Goal: Navigation & Orientation: Find specific page/section

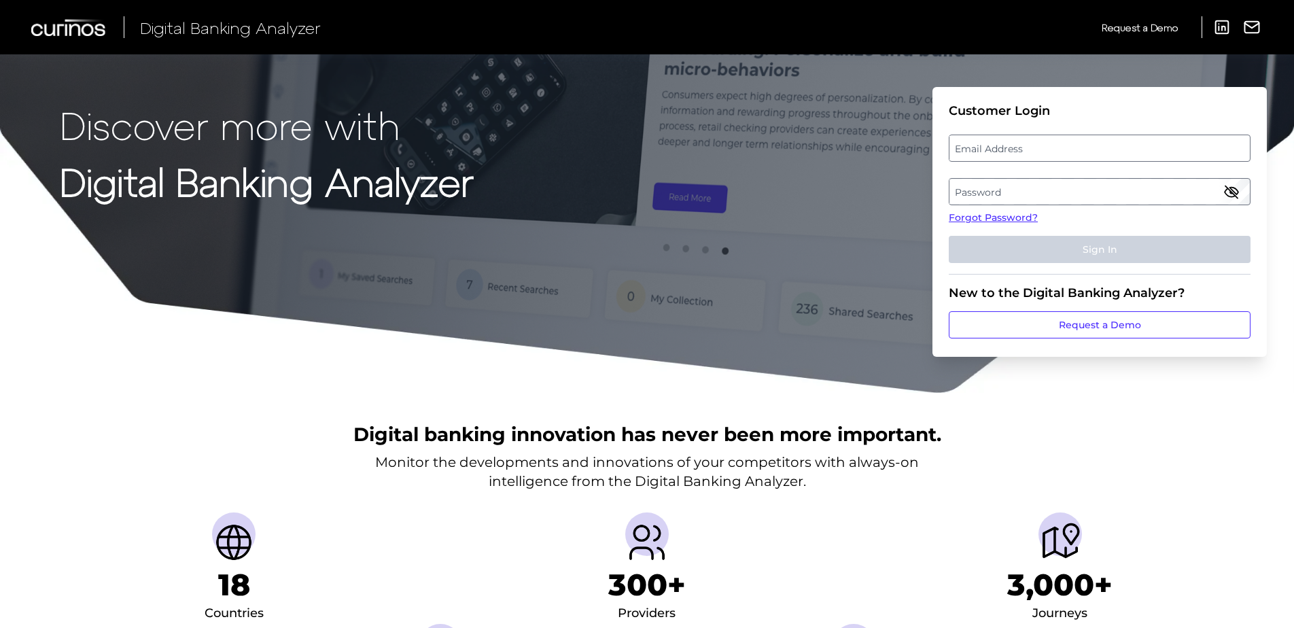
click at [1072, 144] on label "Email Address" at bounding box center [1100, 148] width 300 height 24
click at [1072, 144] on input "email" at bounding box center [1100, 148] width 302 height 27
type input "bill.mesplay@deltacommunitycu.com"
click at [972, 201] on label "Password" at bounding box center [1100, 191] width 300 height 24
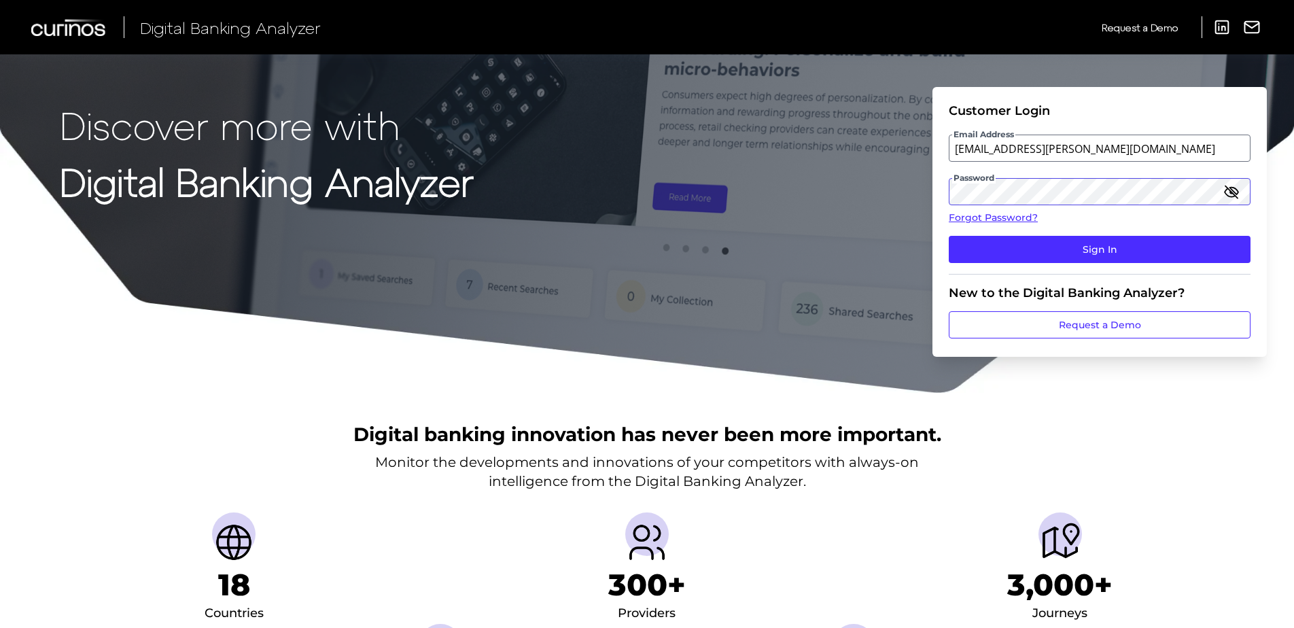
click at [949, 236] on button "Sign In" at bounding box center [1100, 249] width 302 height 27
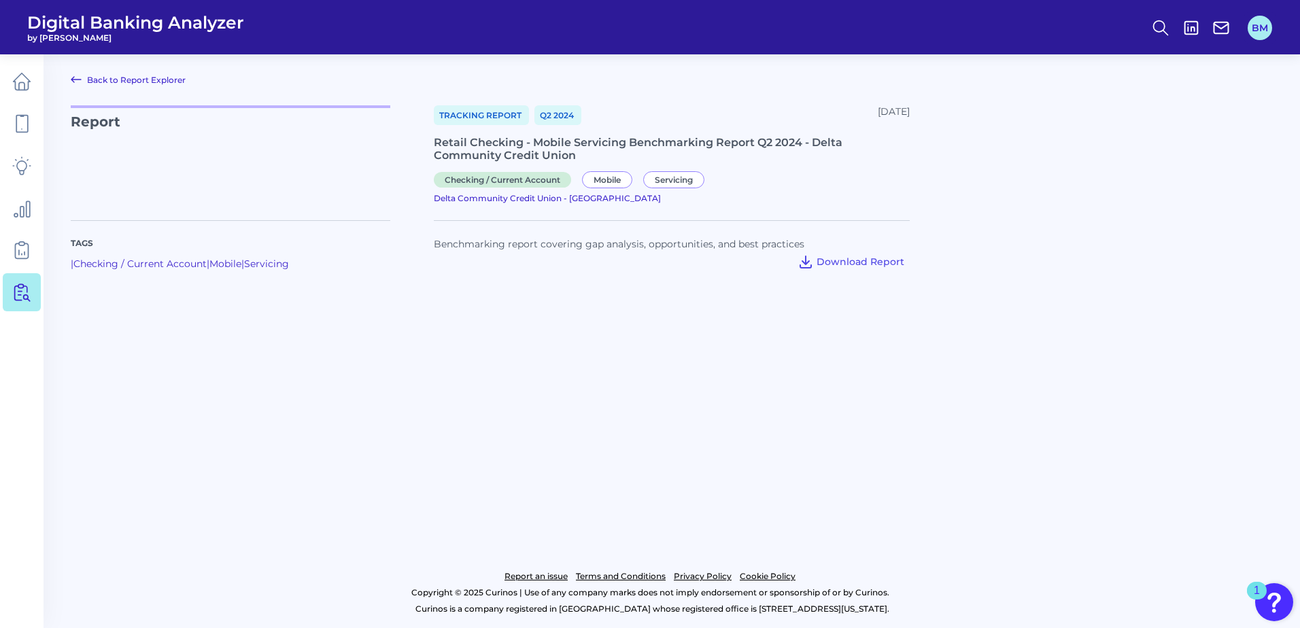
click at [1260, 32] on button "BM" at bounding box center [1259, 28] width 24 height 24
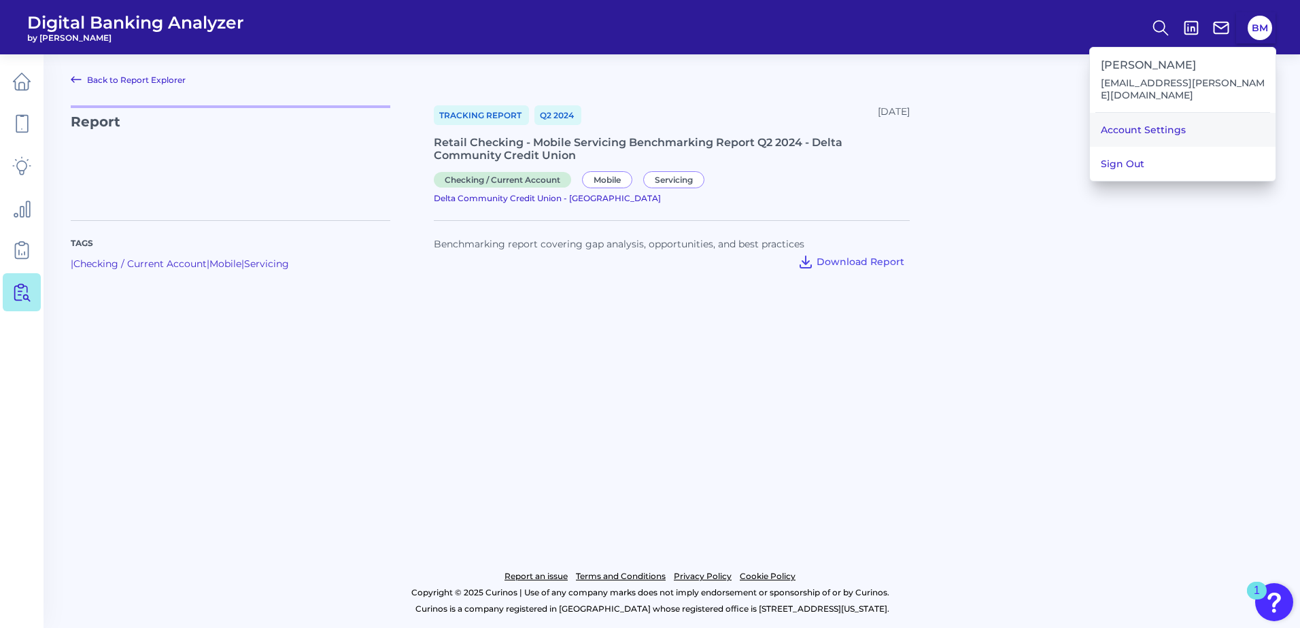
click at [1145, 135] on link "Account Settings" at bounding box center [1183, 130] width 186 height 34
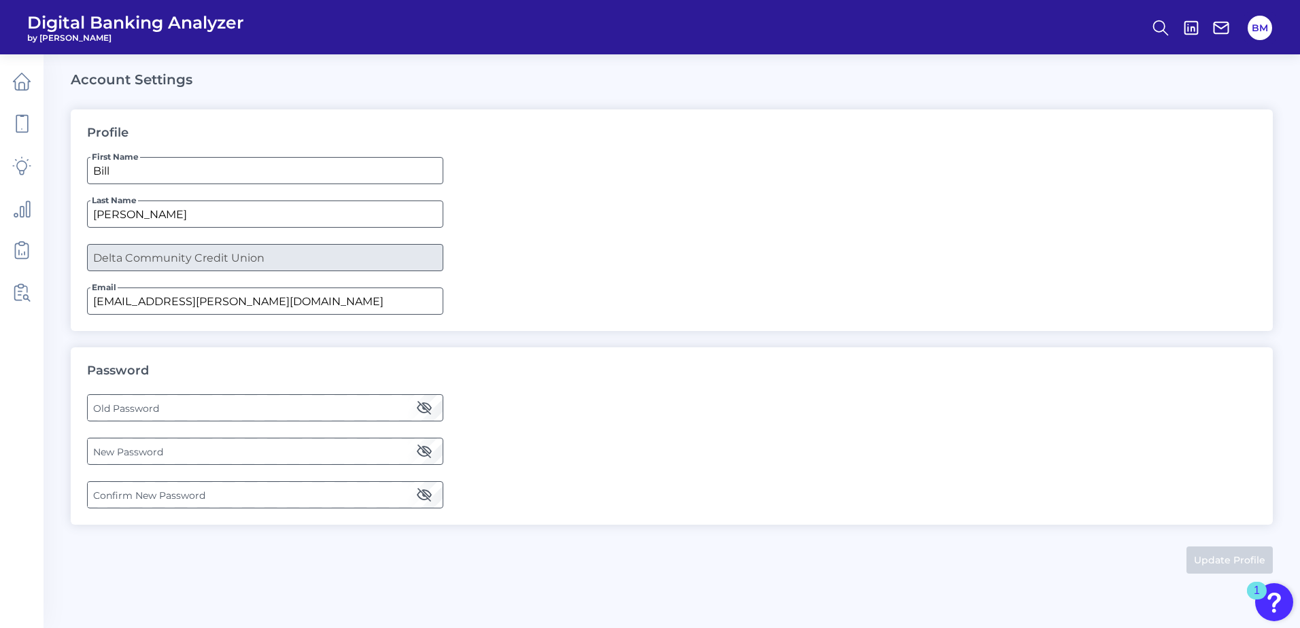
click at [58, 33] on span "by [PERSON_NAME]" at bounding box center [135, 38] width 217 height 10
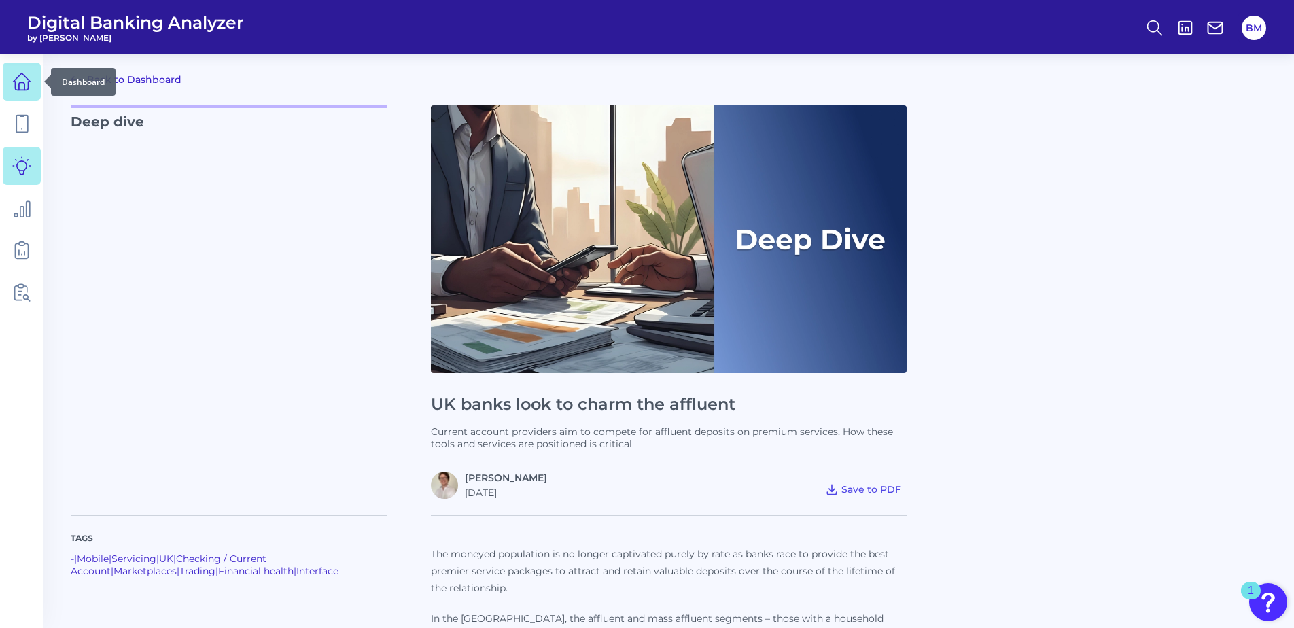
click at [23, 82] on icon at bounding box center [21, 85] width 5 height 7
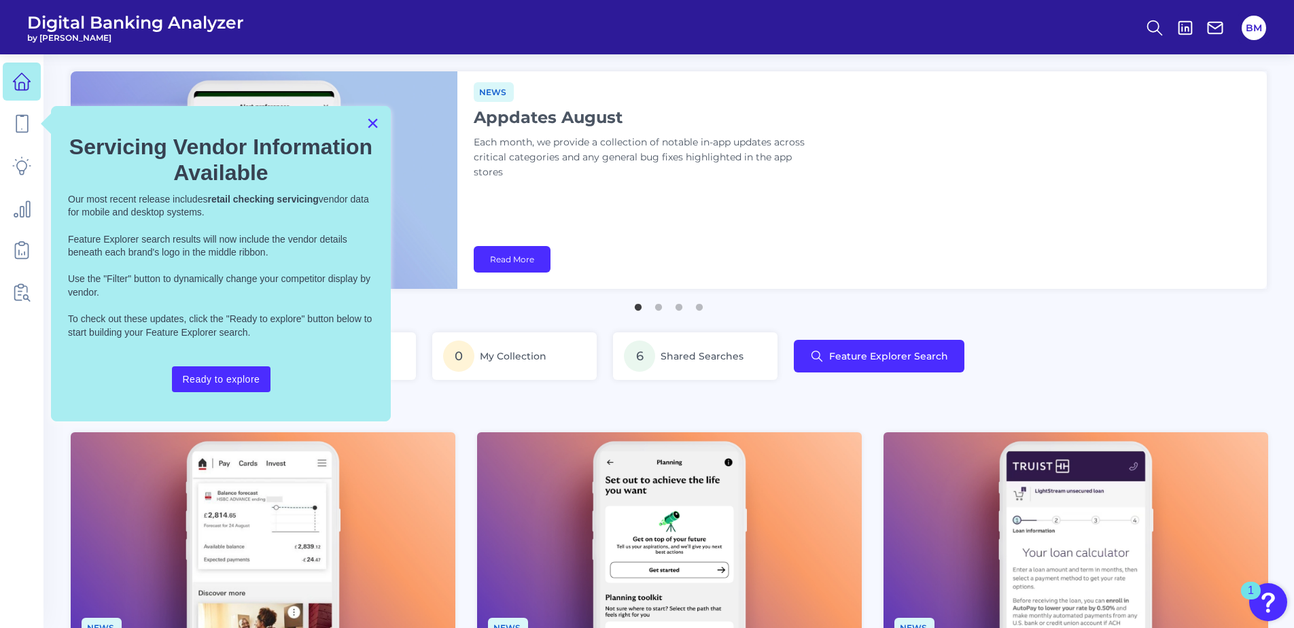
click at [375, 125] on button "×" at bounding box center [372, 123] width 13 height 22
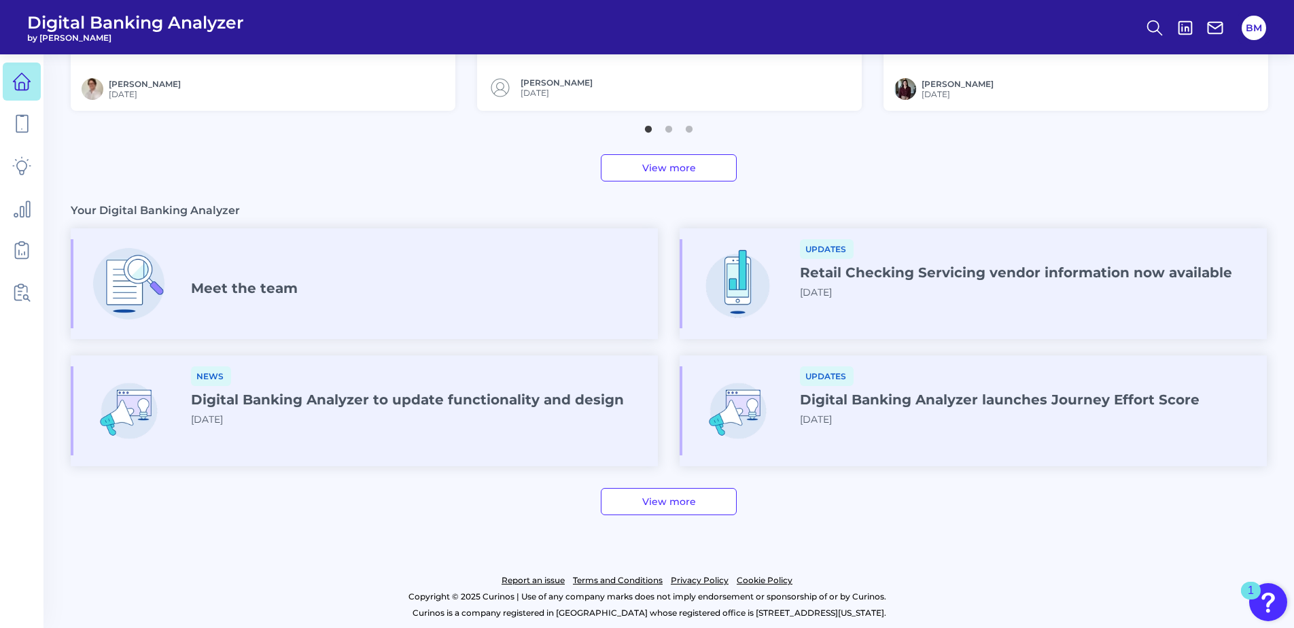
scroll to position [664, 0]
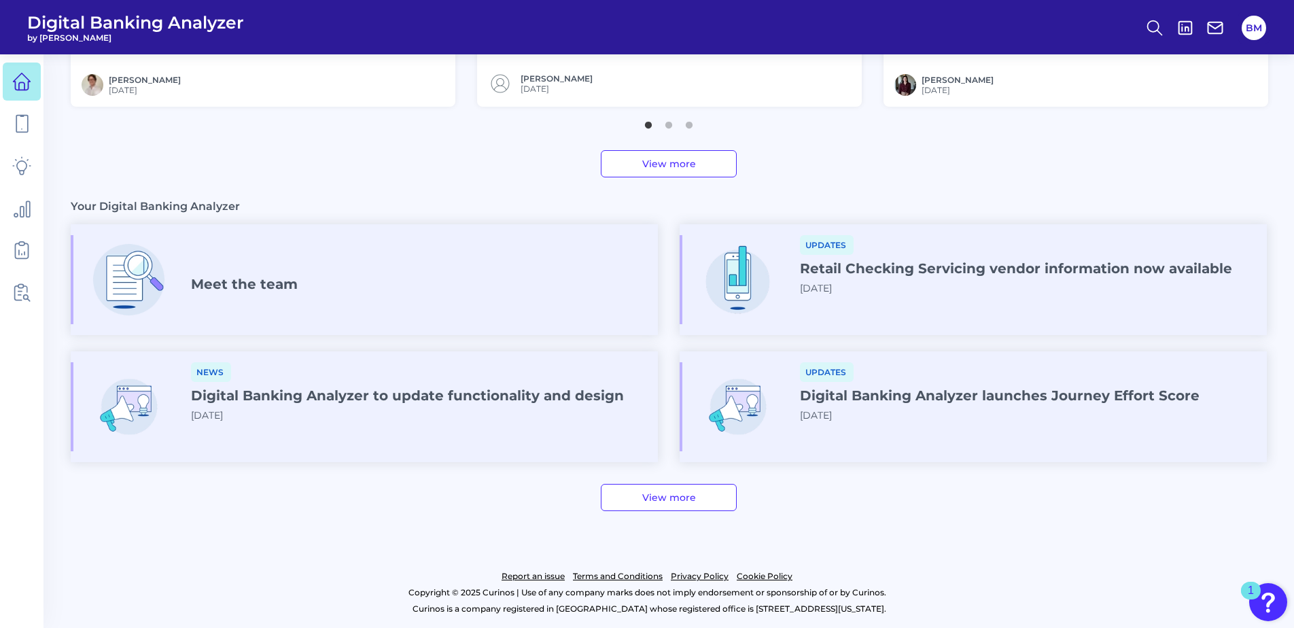
click at [239, 286] on h4 "Meet the team" at bounding box center [244, 284] width 107 height 16
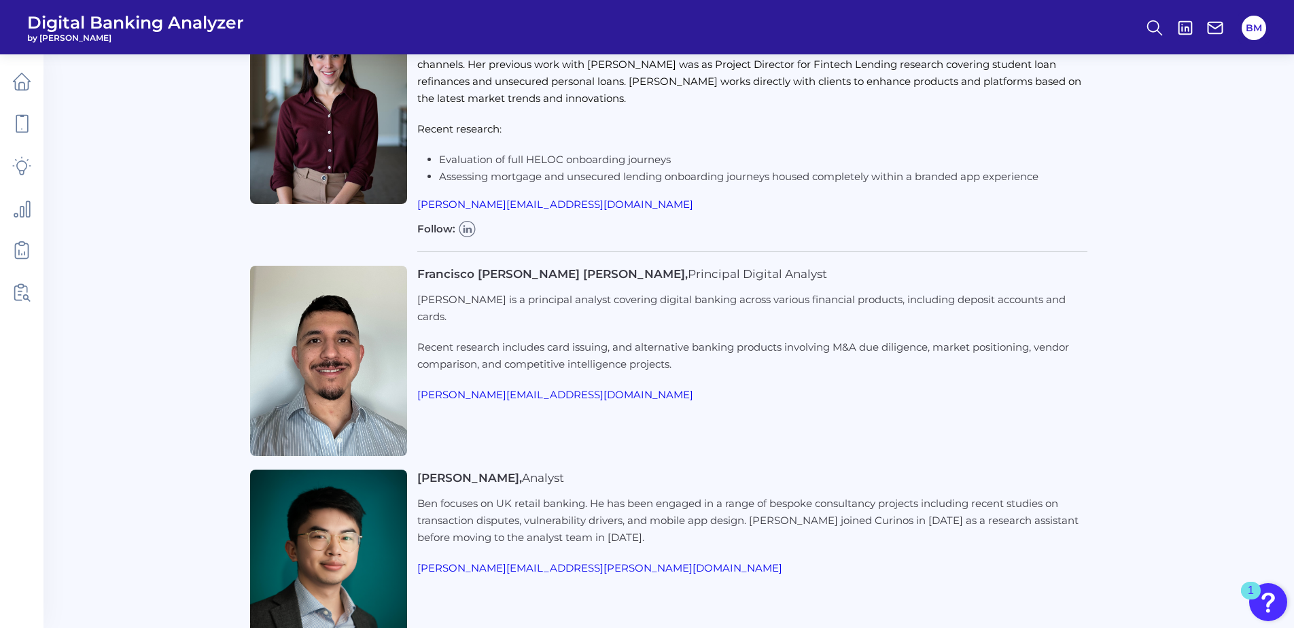
scroll to position [2039, 0]
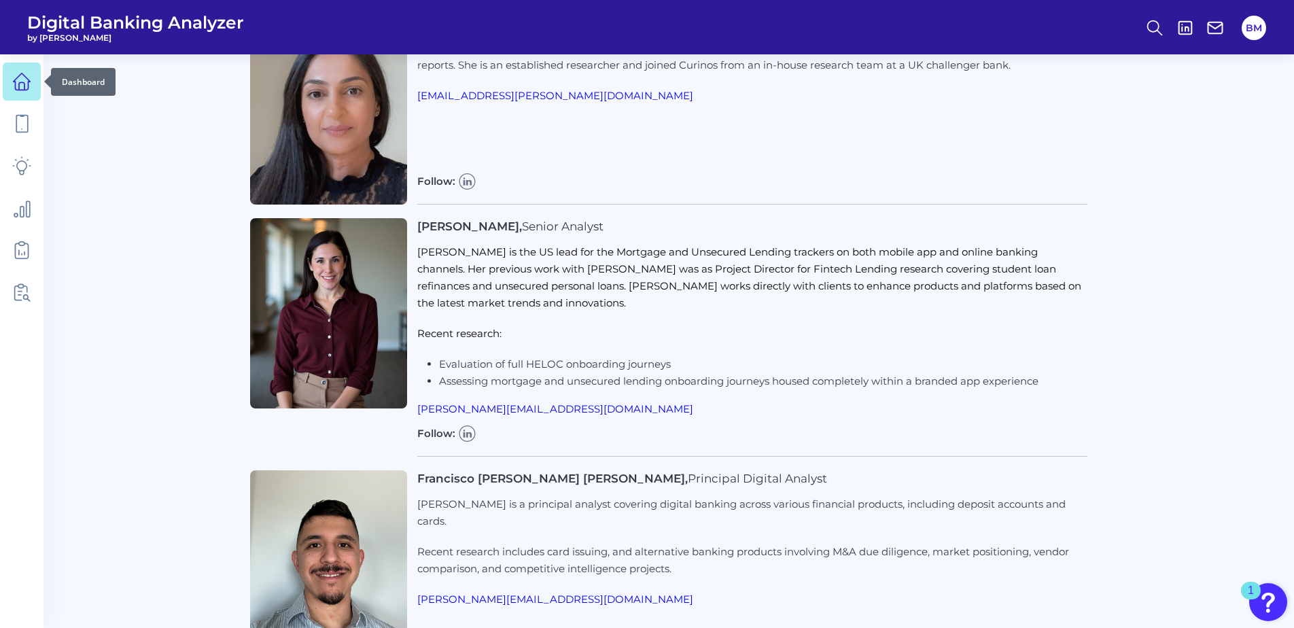
click at [36, 95] on link at bounding box center [22, 82] width 38 height 38
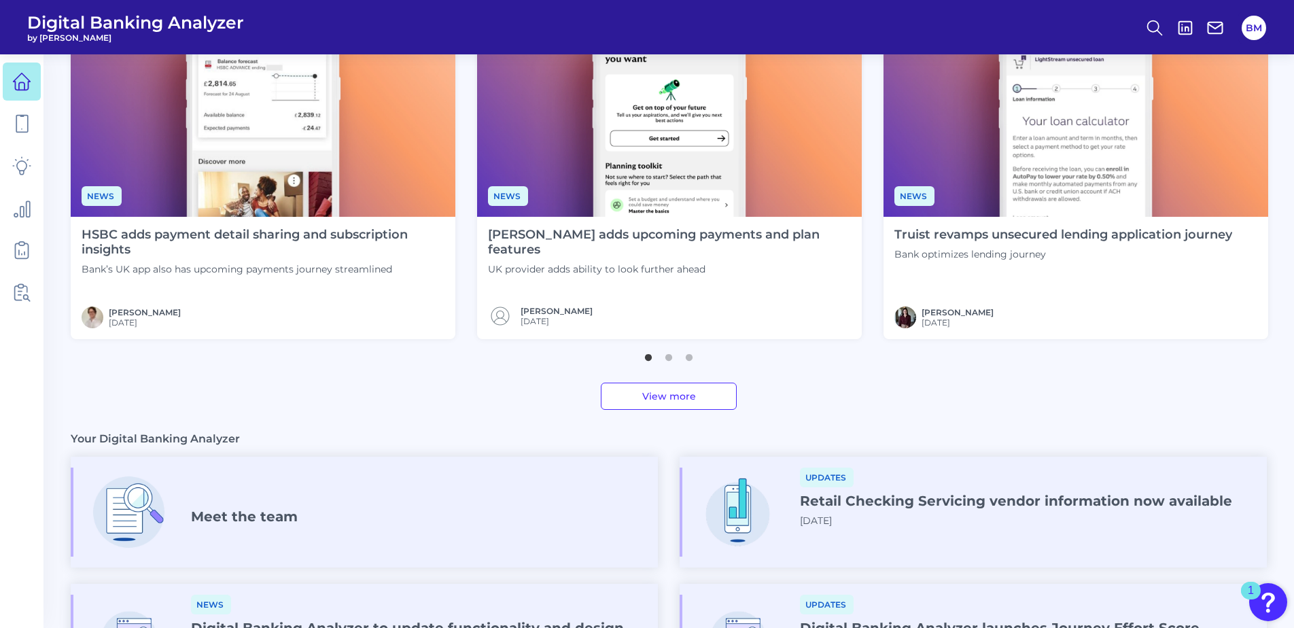
scroll to position [664, 0]
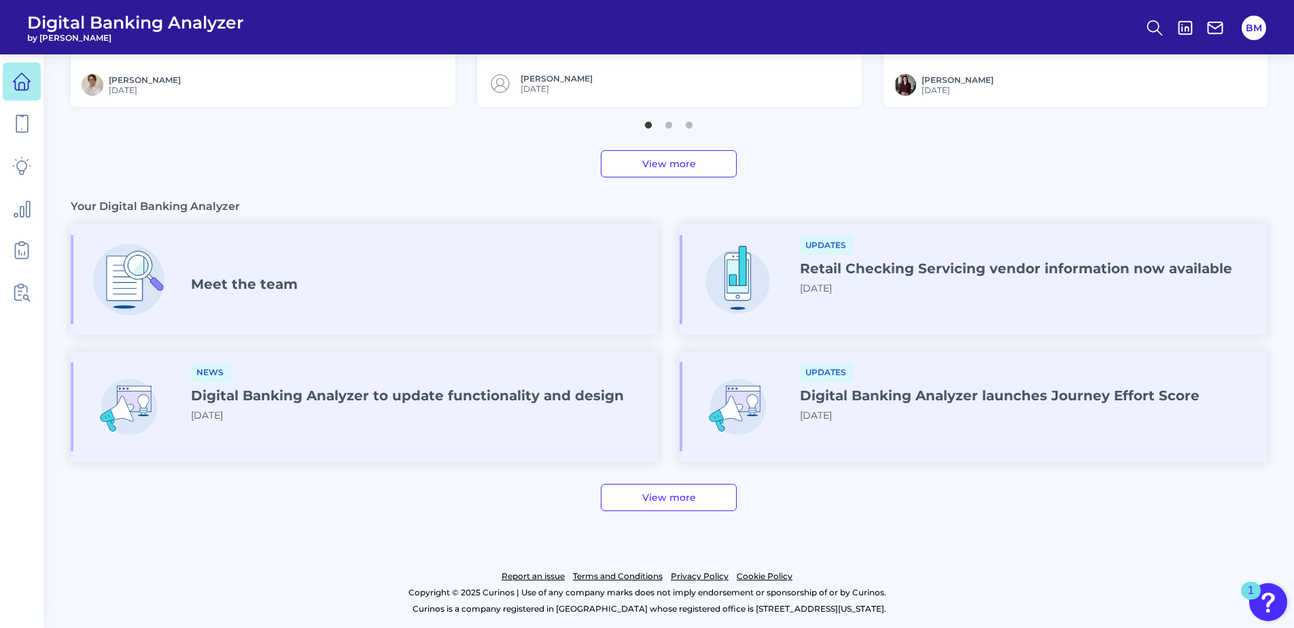
click at [738, 504] on div "View more" at bounding box center [669, 497] width 1196 height 27
click at [712, 485] on link "View more" at bounding box center [669, 497] width 136 height 27
